Goal: Task Accomplishment & Management: Use online tool/utility

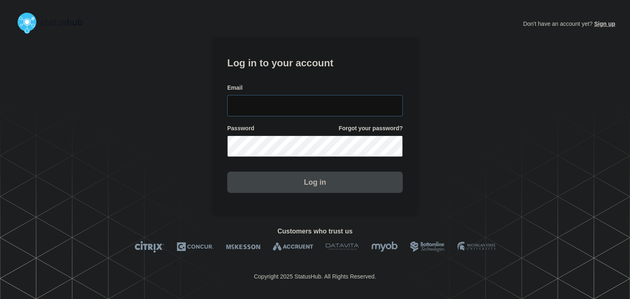
type input "amanda.mckeehan@conexon.us"
click at [309, 182] on button "Log in" at bounding box center [314, 182] width 175 height 21
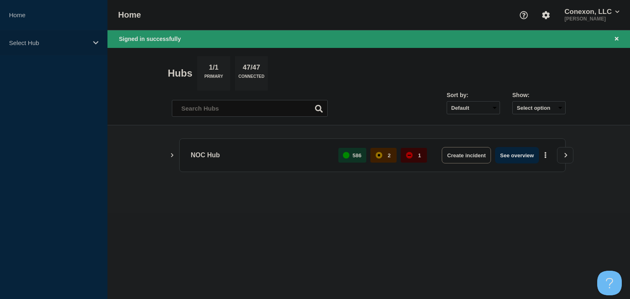
click at [35, 45] on p "Select Hub" at bounding box center [48, 42] width 79 height 7
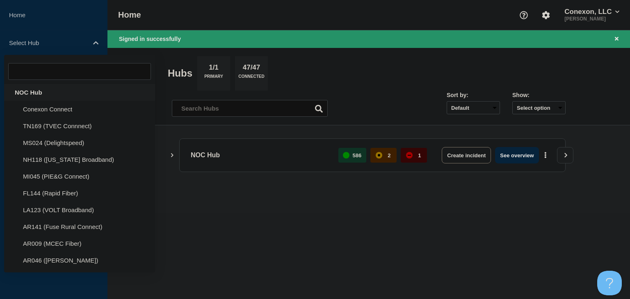
click at [33, 90] on div "NOC Hub" at bounding box center [79, 92] width 151 height 17
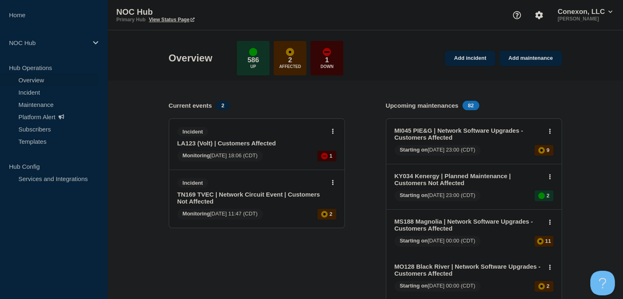
drag, startPoint x: 154, startPoint y: 156, endPoint x: 149, endPoint y: 250, distance: 94.0
click at [28, 90] on link "Incident" at bounding box center [49, 92] width 99 height 12
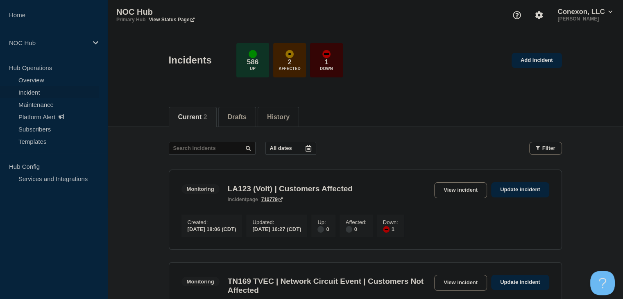
click at [134, 108] on div "Current 2 Drafts History" at bounding box center [365, 113] width 516 height 28
click at [19, 106] on link "Maintenance" at bounding box center [49, 104] width 99 height 12
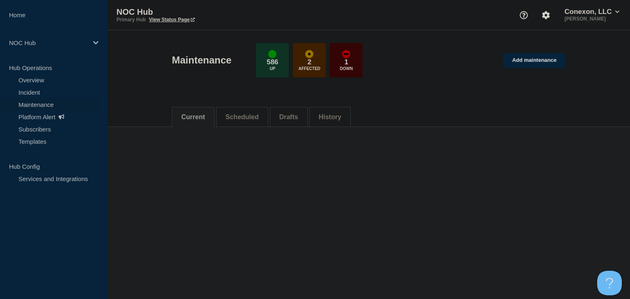
click at [241, 115] on button "Scheduled" at bounding box center [241, 117] width 33 height 7
click at [259, 114] on button "Scheduled" at bounding box center [241, 117] width 33 height 7
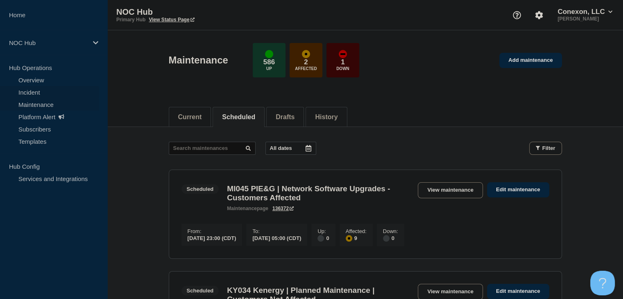
click at [61, 93] on link "Incident" at bounding box center [49, 92] width 99 height 12
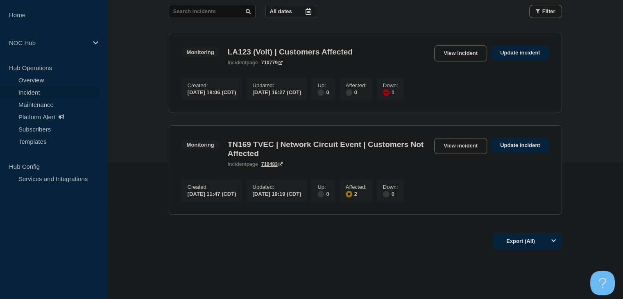
scroll to position [123, 0]
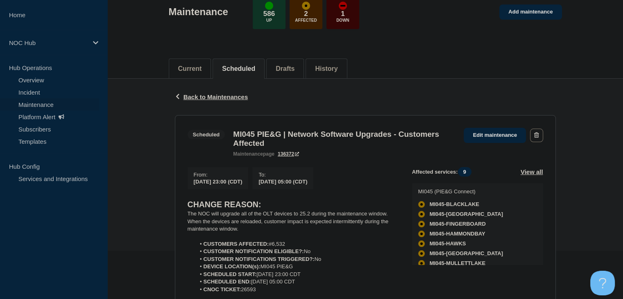
scroll to position [82, 0]
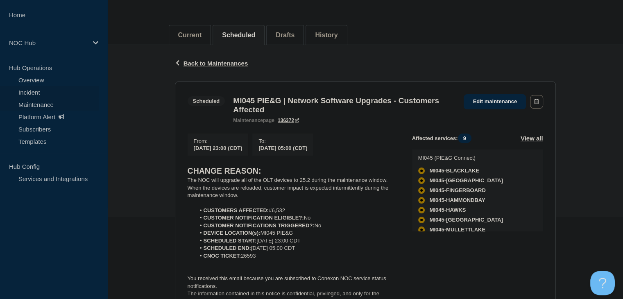
click at [50, 94] on link "Incident" at bounding box center [49, 92] width 99 height 12
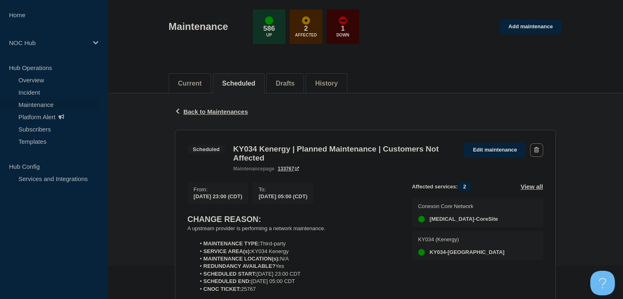
scroll to position [123, 0]
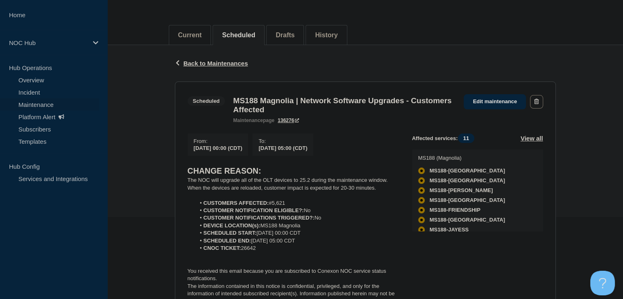
scroll to position [123, 0]
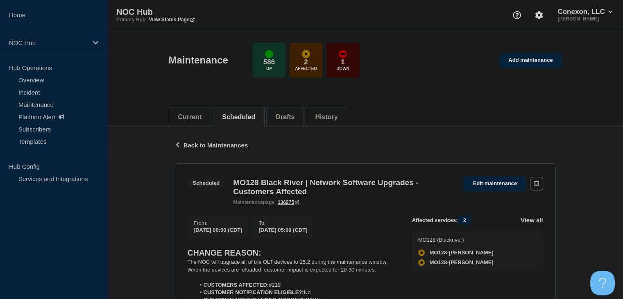
scroll to position [123, 0]
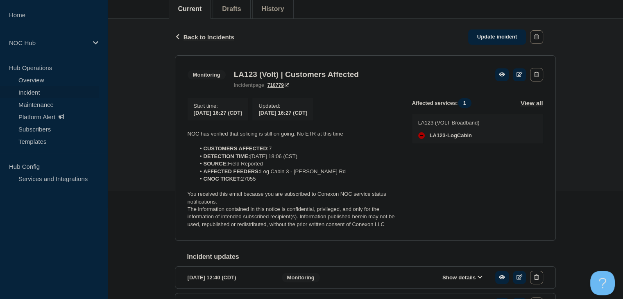
scroll to position [123, 0]
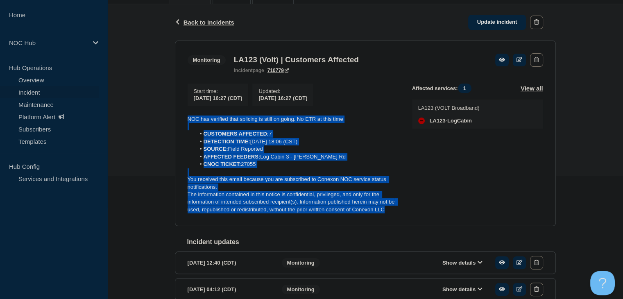
drag, startPoint x: 401, startPoint y: 210, endPoint x: 160, endPoint y: 114, distance: 259.0
click at [156, 115] on div "Back Back to Incidents Update incident Monitoring LA123 (Volt) | Customers Affe…" at bounding box center [365, 218] width 516 height 429
copy div "NOC has verified that splicing is still on going. No ETR at this time CUSTOMERS…"
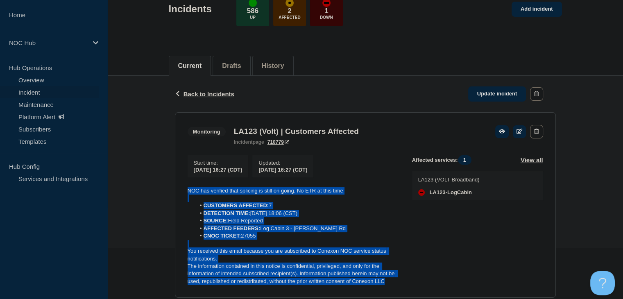
scroll to position [0, 0]
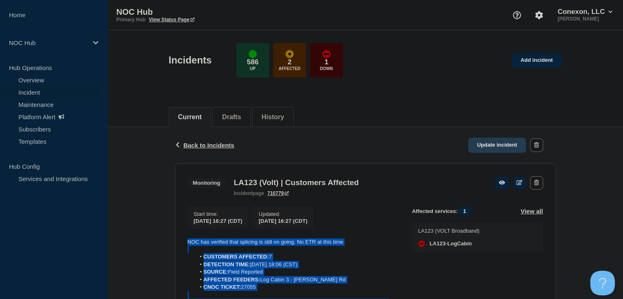
click at [484, 139] on link "Update incident" at bounding box center [498, 145] width 58 height 15
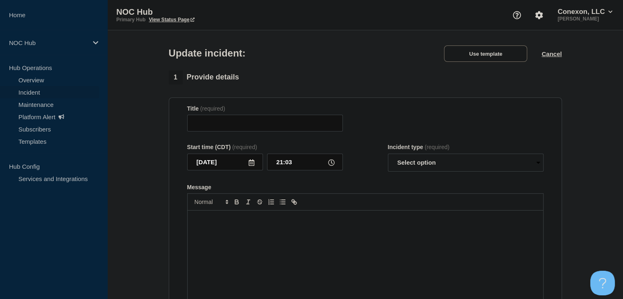
type input "LA123 (Volt) | Customers Affected"
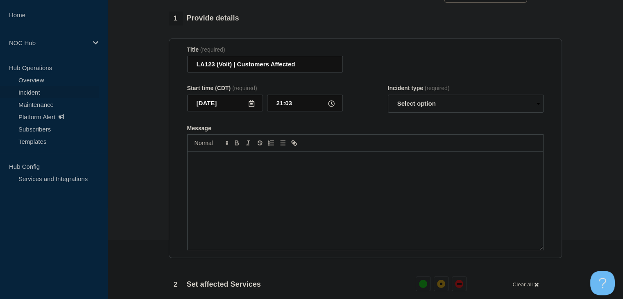
scroll to position [123, 0]
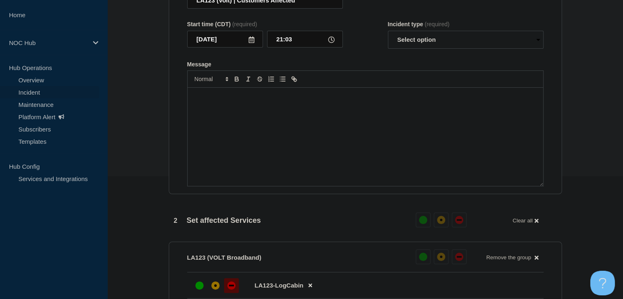
click at [253, 157] on div "Message" at bounding box center [366, 137] width 356 height 98
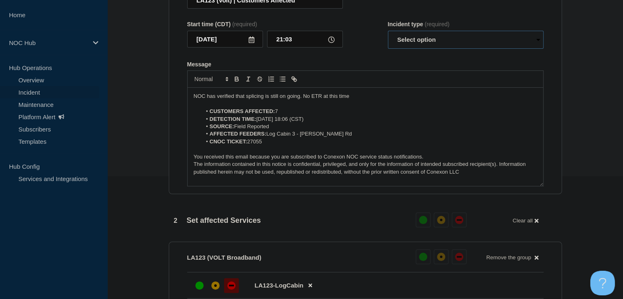
click at [432, 49] on select "Select option Investigating Identified Monitoring Resolved" at bounding box center [466, 40] width 156 height 18
select select "monitoring"
click at [388, 47] on select "Select option Investigating Identified Monitoring Resolved" at bounding box center [466, 40] width 156 height 18
click at [321, 100] on p "NOC has verified that splicing is still on going. No ETR at this time" at bounding box center [366, 96] width 344 height 7
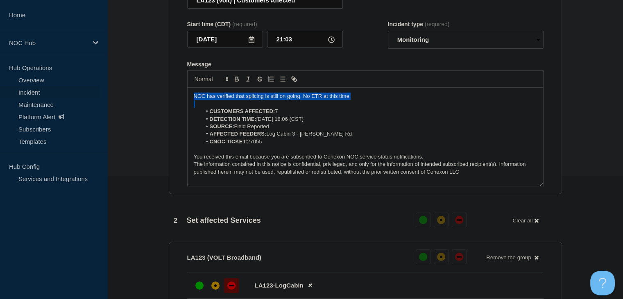
click at [321, 100] on p "NOC has verified that splicing is still on going. No ETR at this time" at bounding box center [366, 96] width 344 height 7
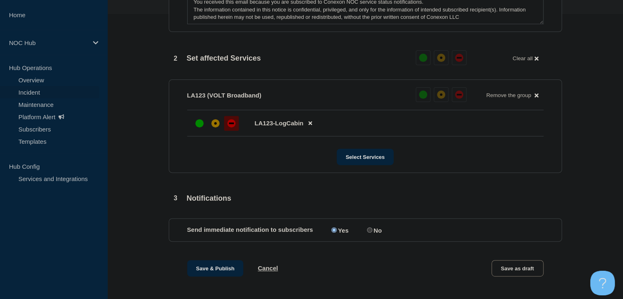
scroll to position [328, 0]
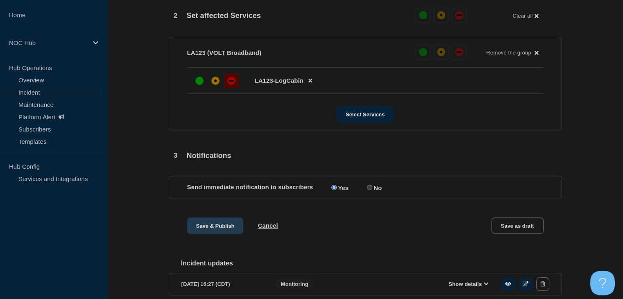
click at [214, 234] on button "Save & Publish" at bounding box center [215, 226] width 57 height 16
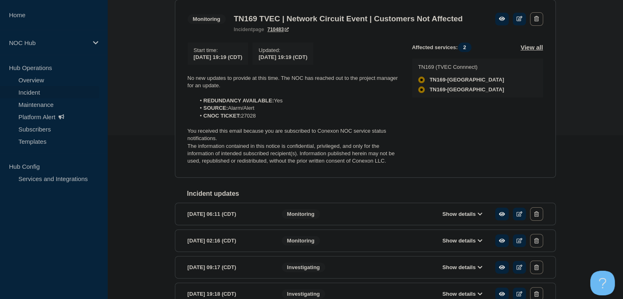
scroll to position [123, 0]
